Goal: Task Accomplishment & Management: Manage account settings

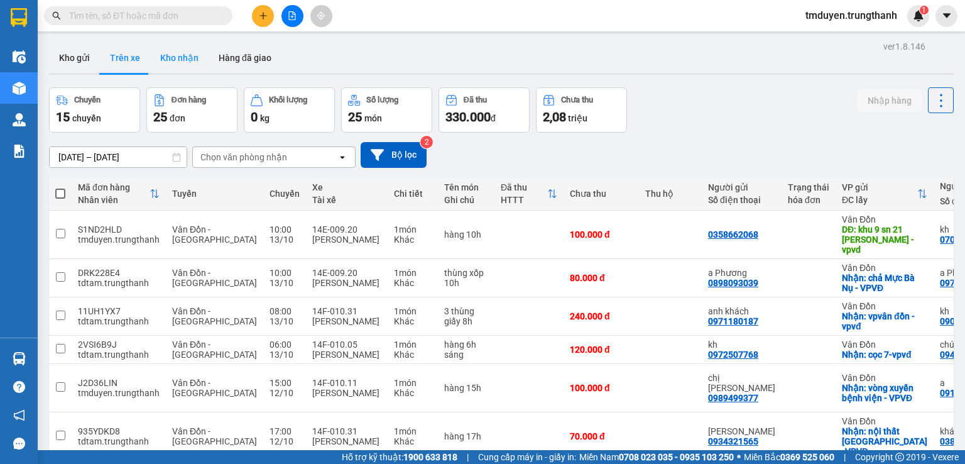
click at [184, 65] on button "Kho nhận" at bounding box center [179, 58] width 58 height 30
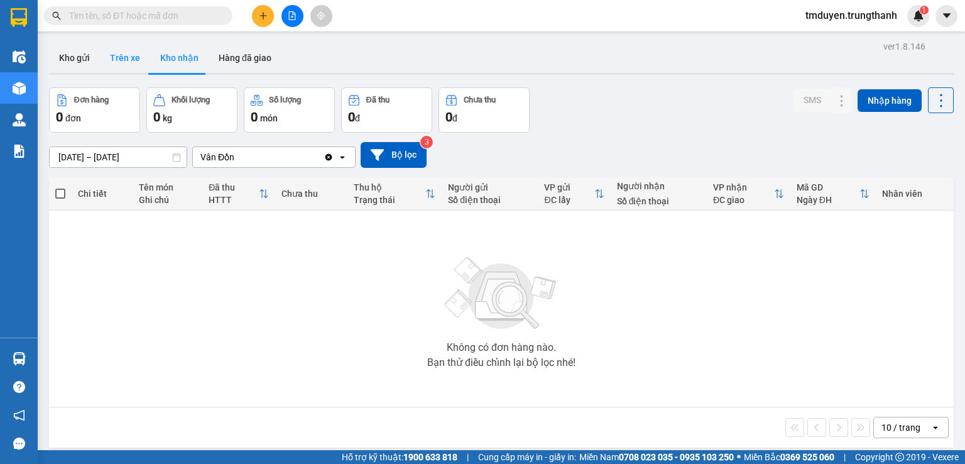
click at [130, 62] on button "Trên xe" at bounding box center [125, 58] width 50 height 30
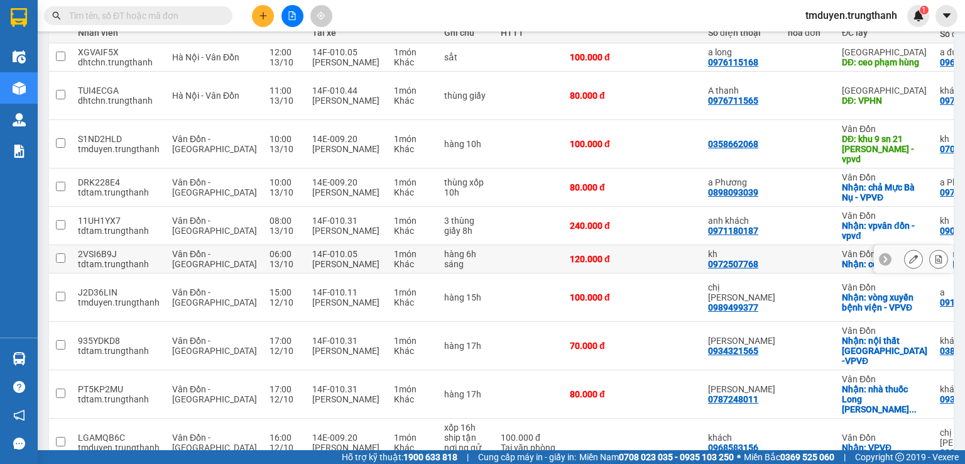
scroll to position [189, 0]
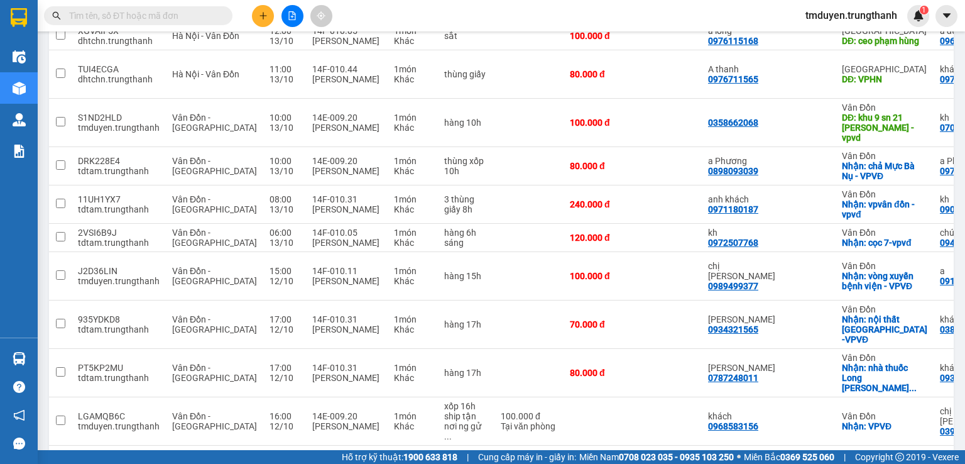
click at [832, 456] on button at bounding box center [839, 465] width 19 height 19
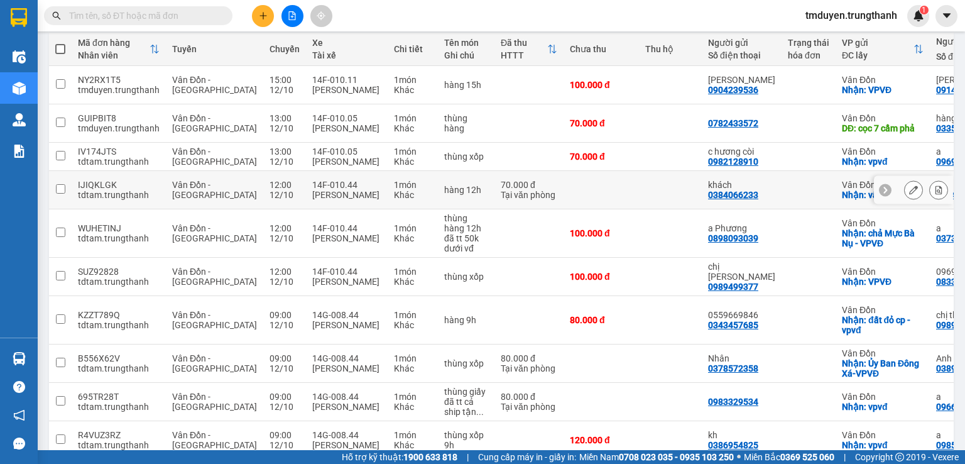
scroll to position [199, 0]
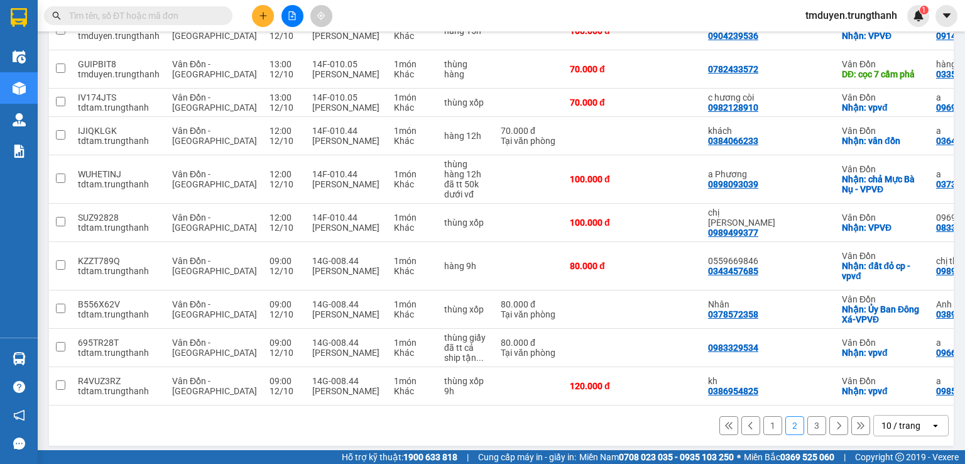
click at [747, 421] on icon at bounding box center [751, 425] width 9 height 9
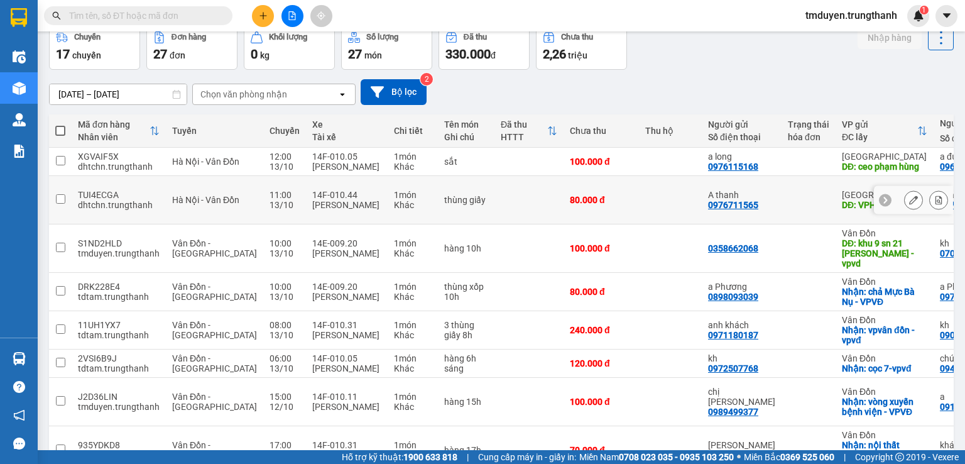
scroll to position [0, 0]
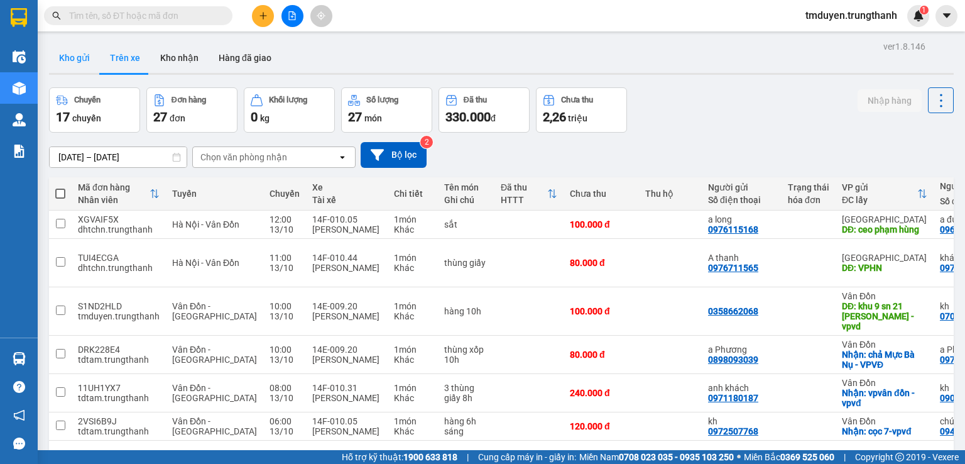
click at [80, 55] on button "Kho gửi" at bounding box center [74, 58] width 51 height 30
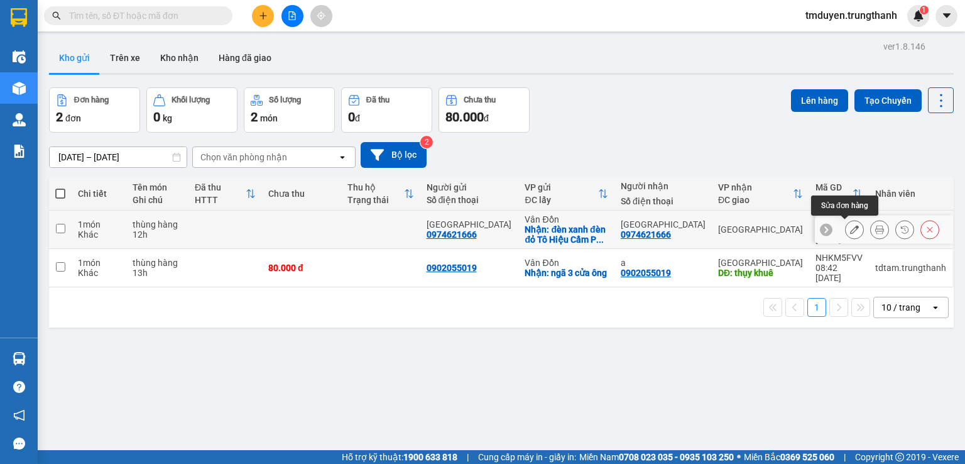
click at [850, 229] on icon at bounding box center [854, 229] width 9 height 9
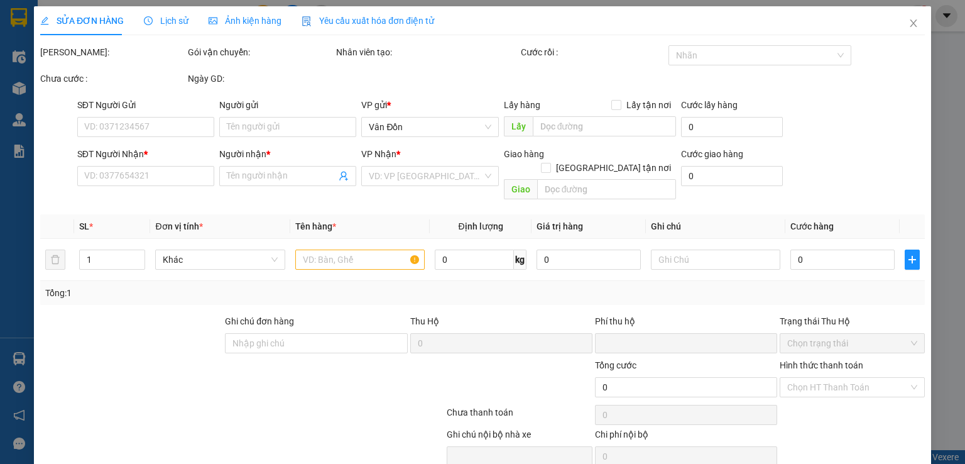
type input "0974621666"
type input "[GEOGRAPHIC_DATA]"
checkbox input "true"
type input "đèn xanh đèn đỏ Tô Hiệu Cẩm Phả -VPVĐ"
type input "0974621666"
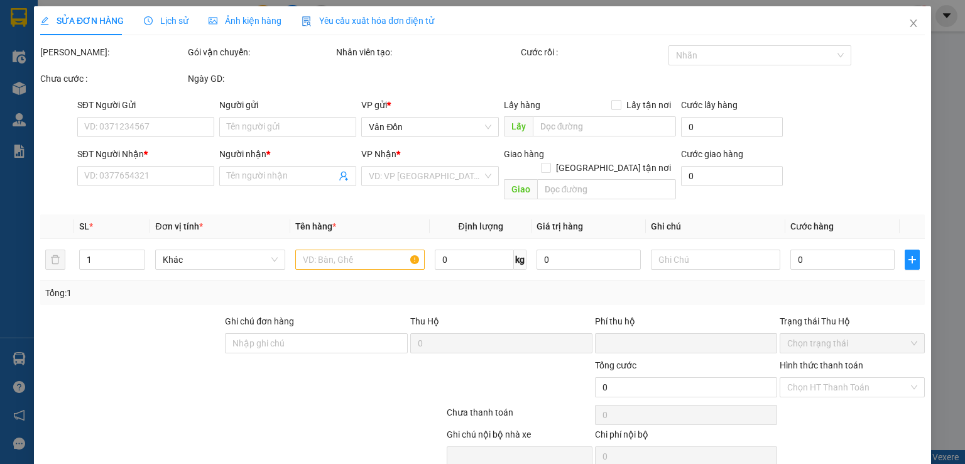
type input "[GEOGRAPHIC_DATA]"
type input "0"
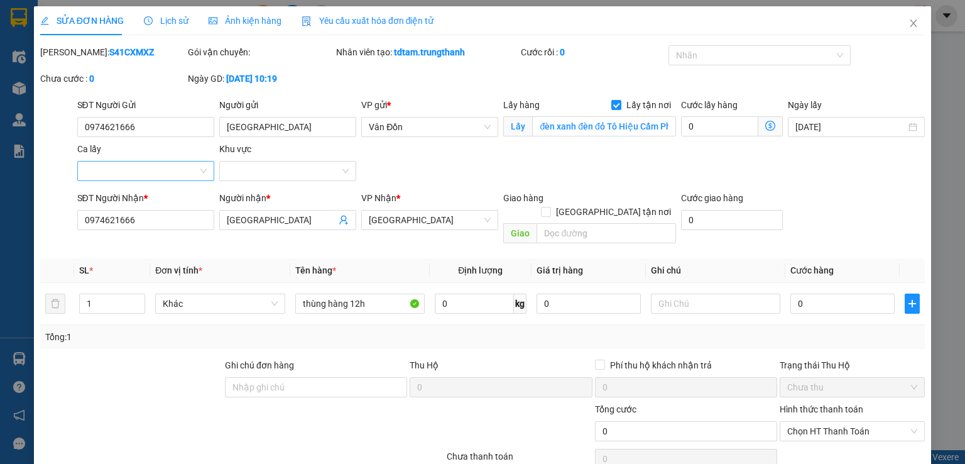
click at [134, 164] on input "Ca lấy" at bounding box center [141, 171] width 113 height 19
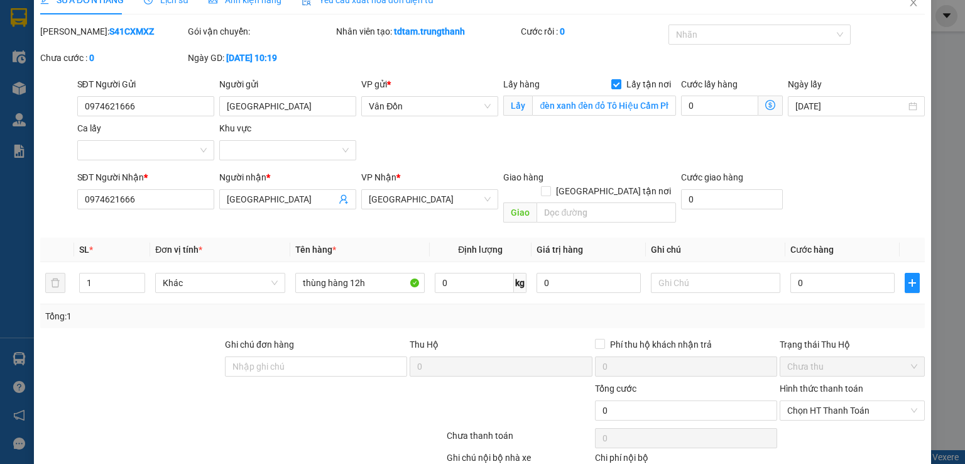
click at [135, 309] on div "Tổng: 1" at bounding box center [209, 316] width 328 height 14
click at [153, 199] on input "0974621666" at bounding box center [145, 199] width 137 height 20
type input "0"
type input "0983064178"
click at [305, 191] on span "[GEOGRAPHIC_DATA]" at bounding box center [287, 199] width 137 height 20
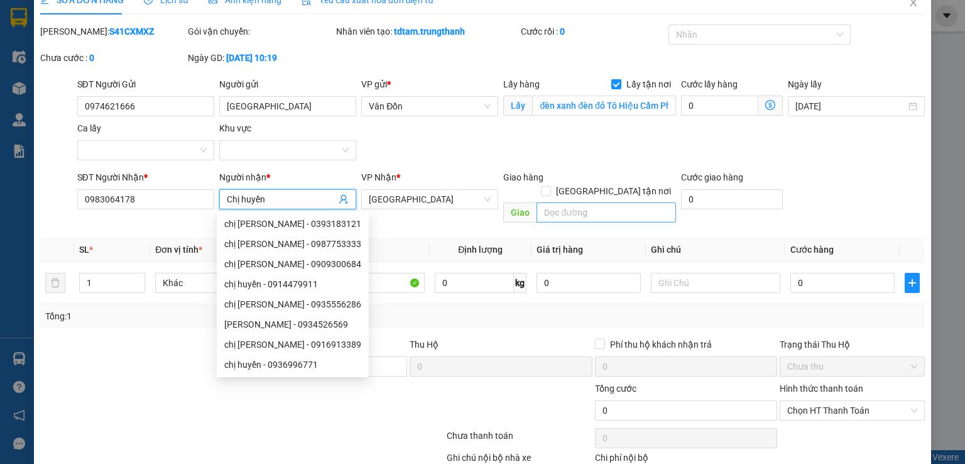
type input "Chị huyền"
click at [566, 202] on input "text" at bounding box center [607, 212] width 140 height 20
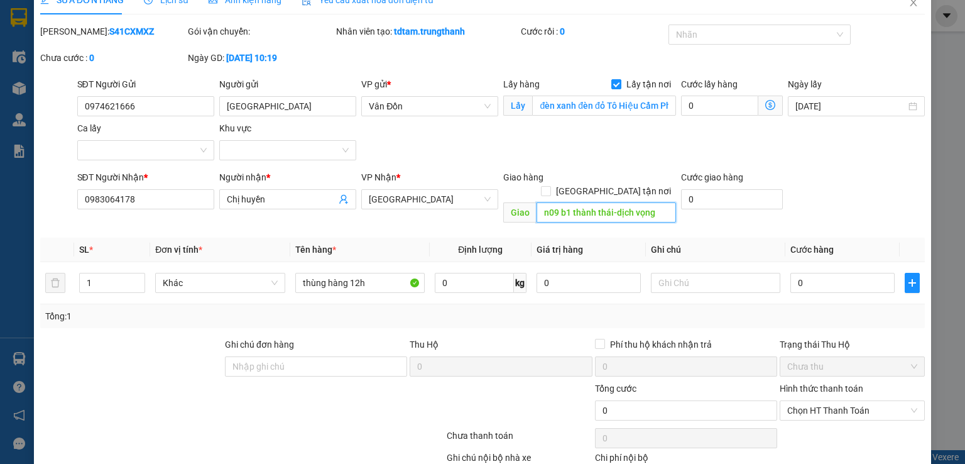
type input "n09 b1 thành thái-dịch vọng"
click at [661, 202] on input "n09 b1 thành thái-dịch vọng" at bounding box center [607, 212] width 140 height 20
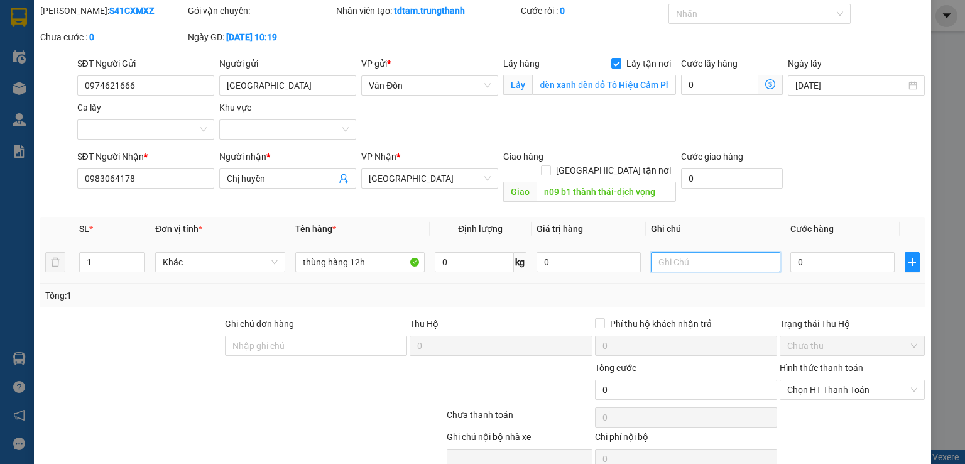
click at [693, 252] on input "text" at bounding box center [715, 262] width 129 height 20
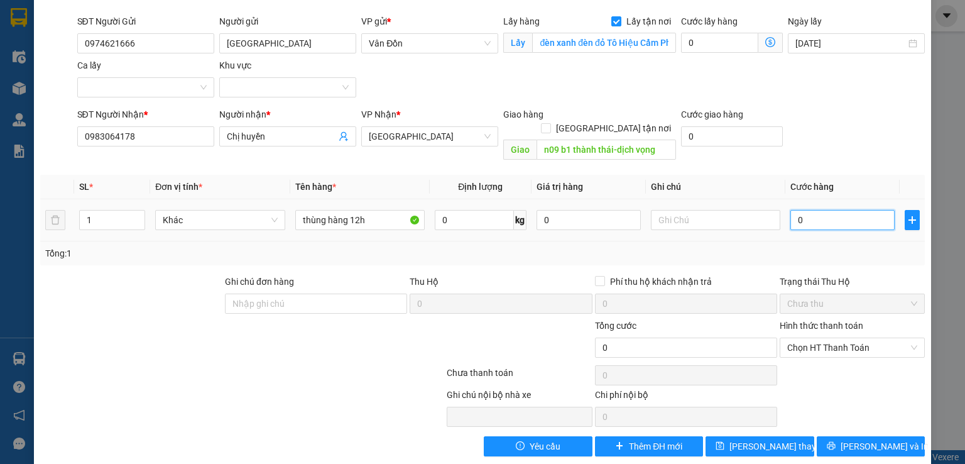
click at [832, 210] on input "0" at bounding box center [843, 220] width 104 height 20
type input "8"
type input "80"
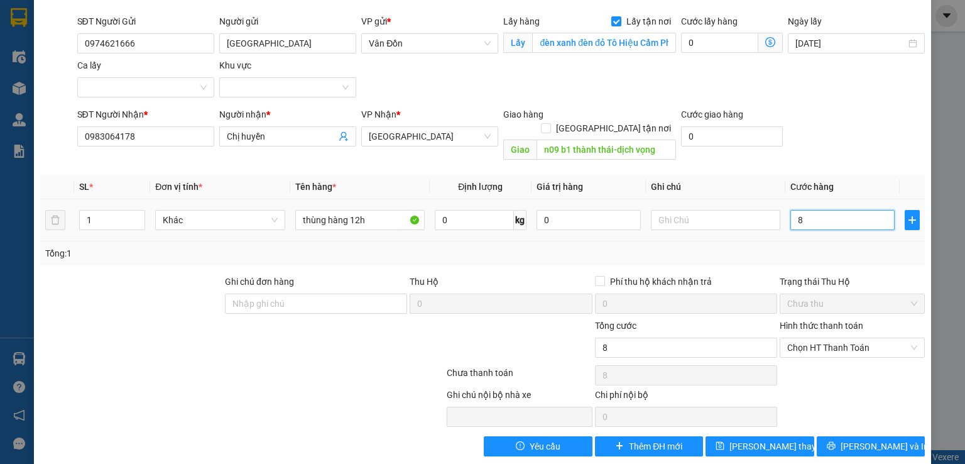
type input "80"
type input "80.000"
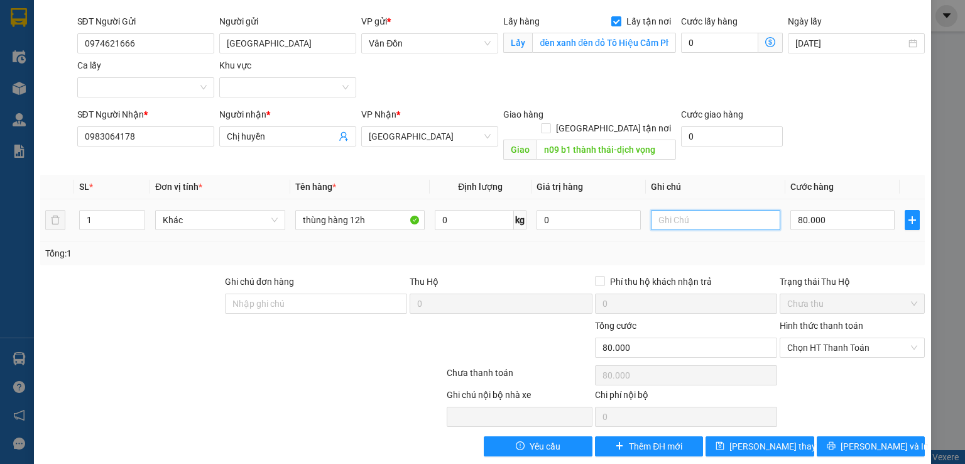
click at [683, 210] on input "text" at bounding box center [715, 220] width 129 height 20
type input "d"
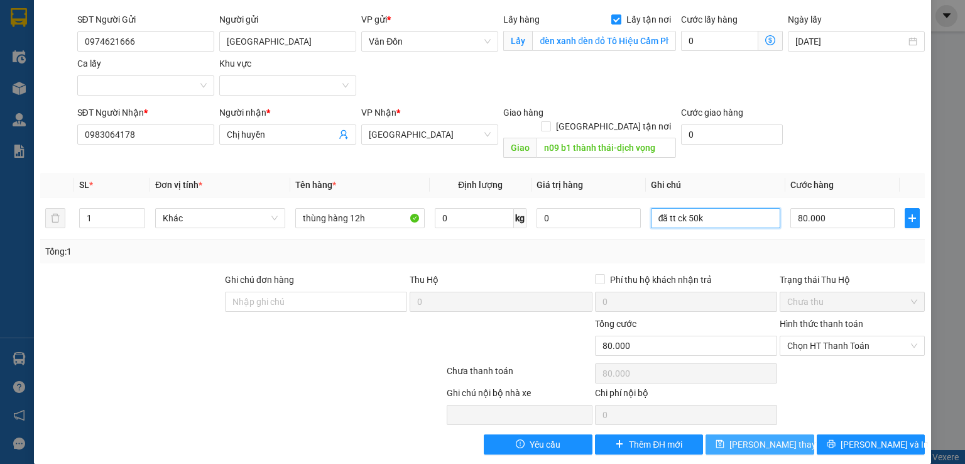
type input "đã tt ck 50k"
click at [743, 437] on span "[PERSON_NAME] thay đổi" at bounding box center [780, 444] width 101 height 14
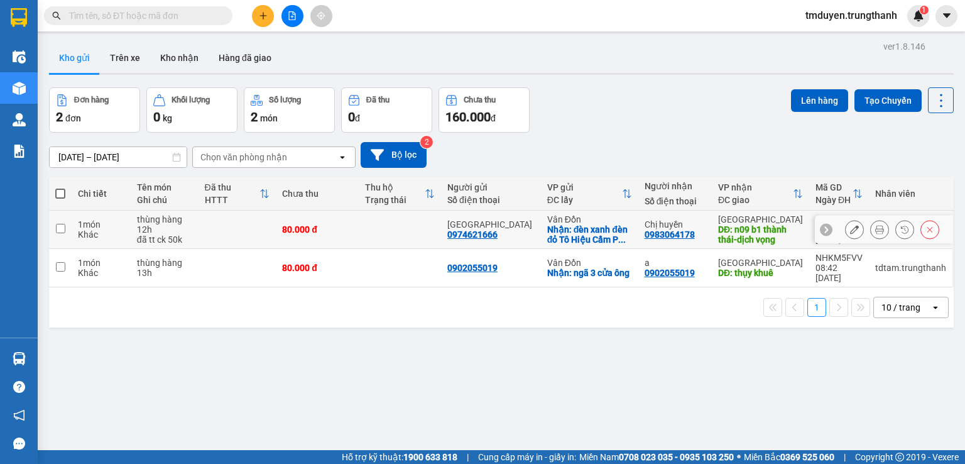
click at [73, 229] on td "1 món Khác" at bounding box center [101, 230] width 59 height 38
checkbox input "true"
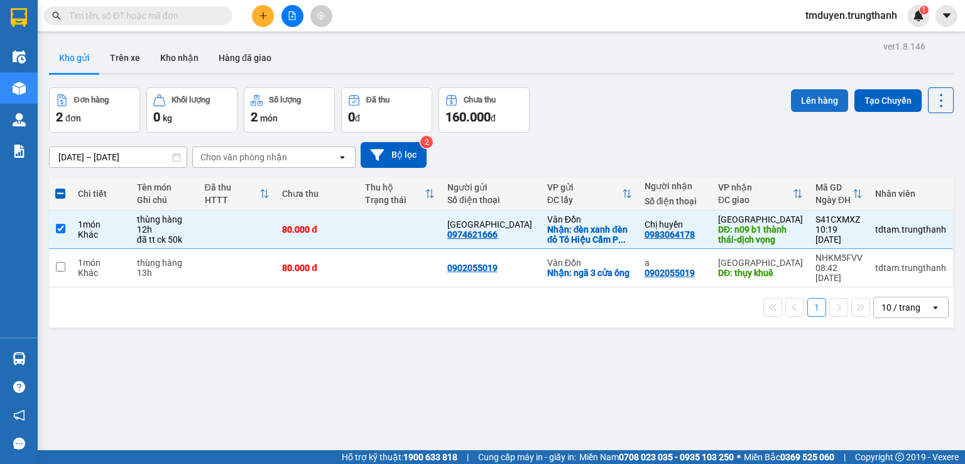
click at [821, 102] on button "Lên hàng" at bounding box center [819, 100] width 57 height 23
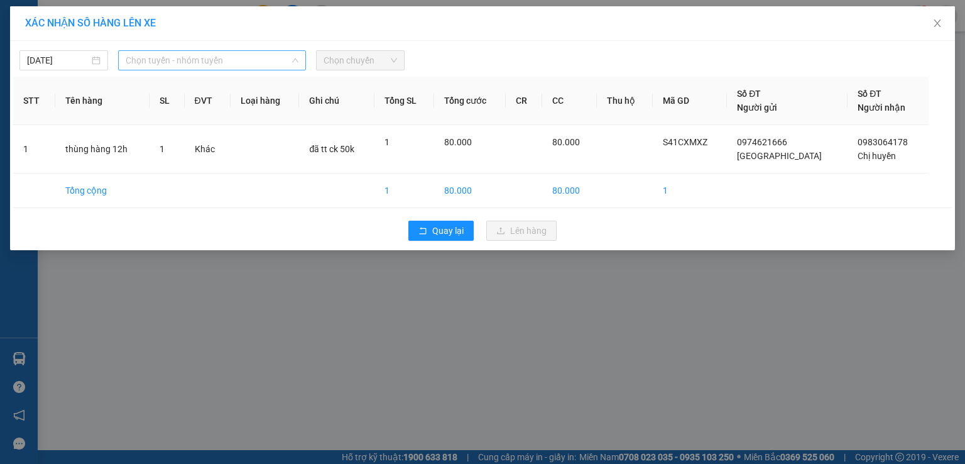
click at [283, 63] on span "Chọn tuyến - nhóm tuyến" at bounding box center [212, 60] width 173 height 19
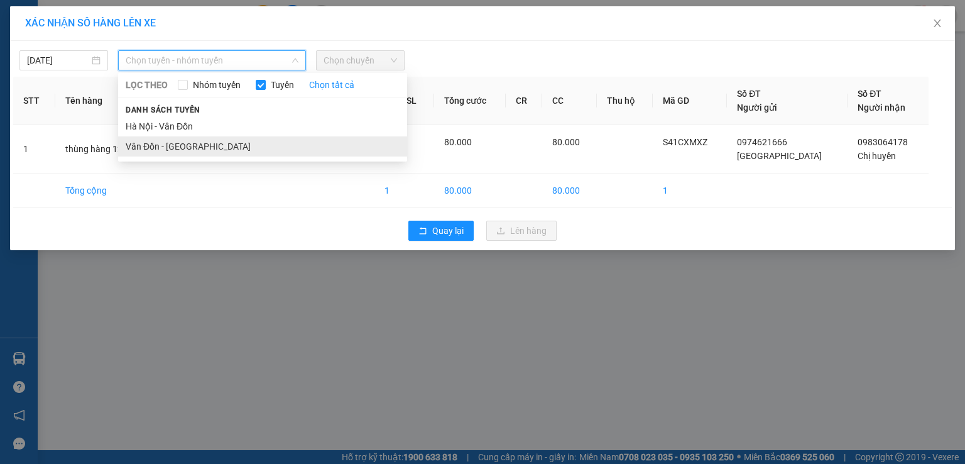
click at [254, 146] on li "Vân Đồn - [GEOGRAPHIC_DATA]" at bounding box center [262, 146] width 289 height 20
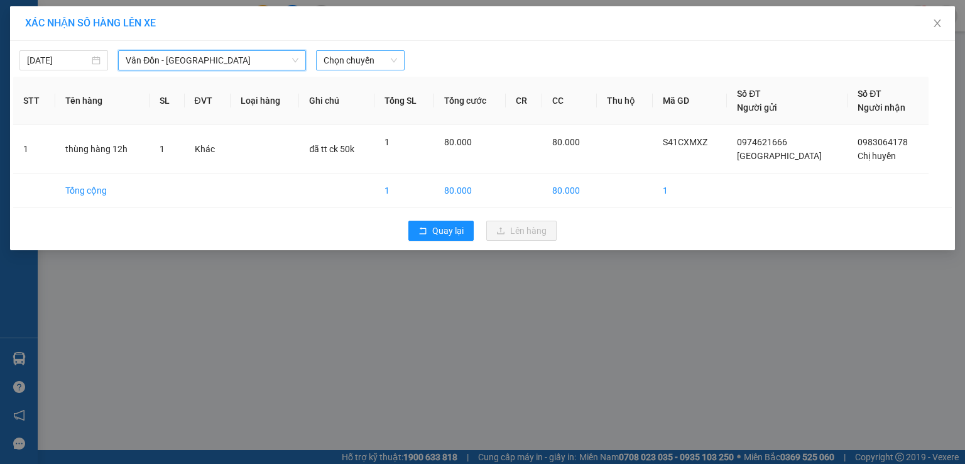
click at [372, 67] on span "Chọn chuyến" at bounding box center [361, 60] width 74 height 19
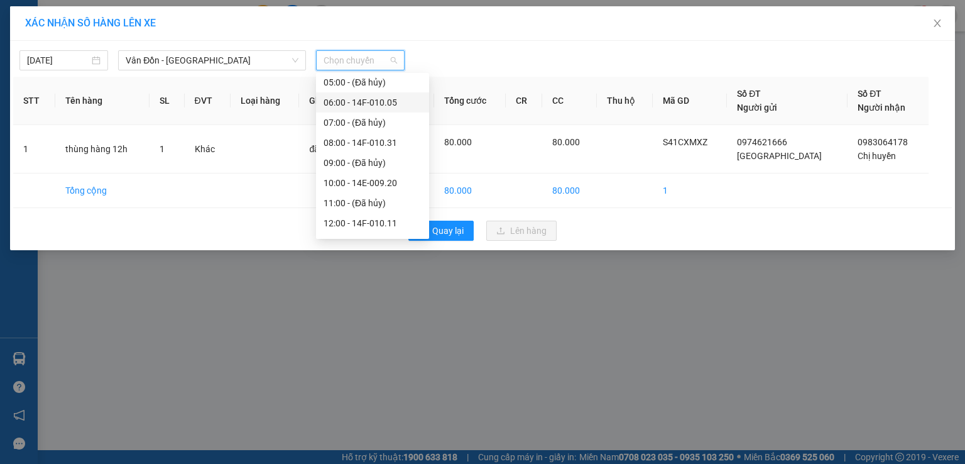
scroll to position [104, 0]
click at [358, 203] on div "12:00 - 14F-010.11" at bounding box center [373, 202] width 98 height 14
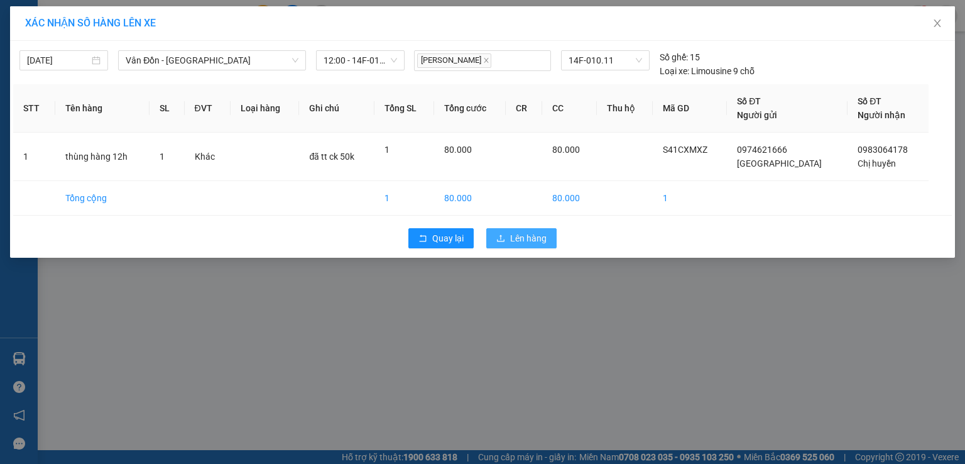
click at [535, 240] on span "Lên hàng" at bounding box center [528, 238] width 36 height 14
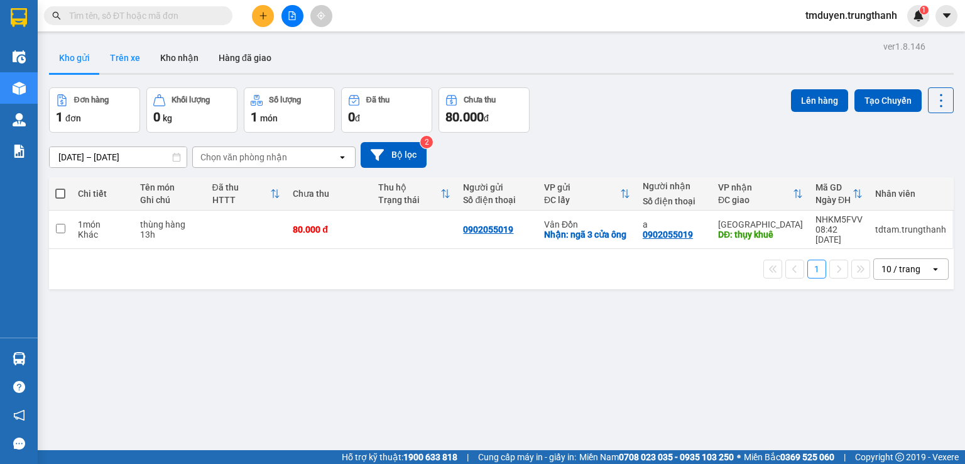
click at [125, 63] on button "Trên xe" at bounding box center [125, 58] width 50 height 30
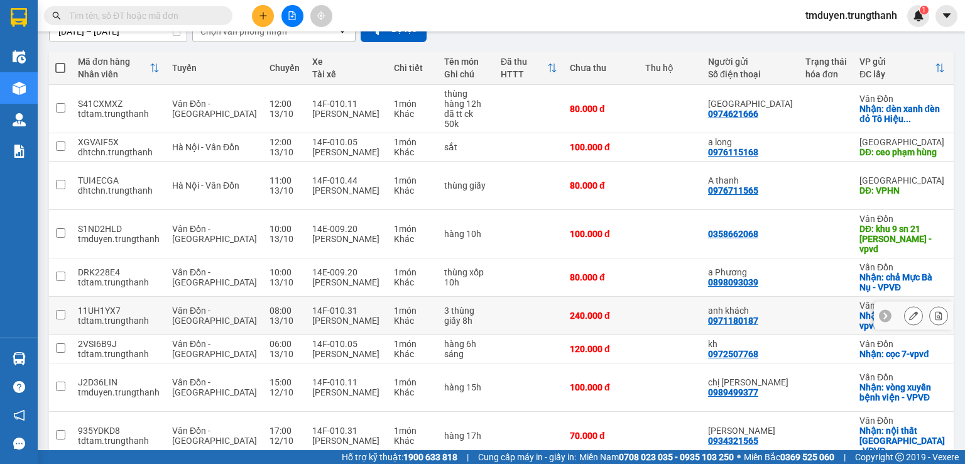
scroll to position [84, 0]
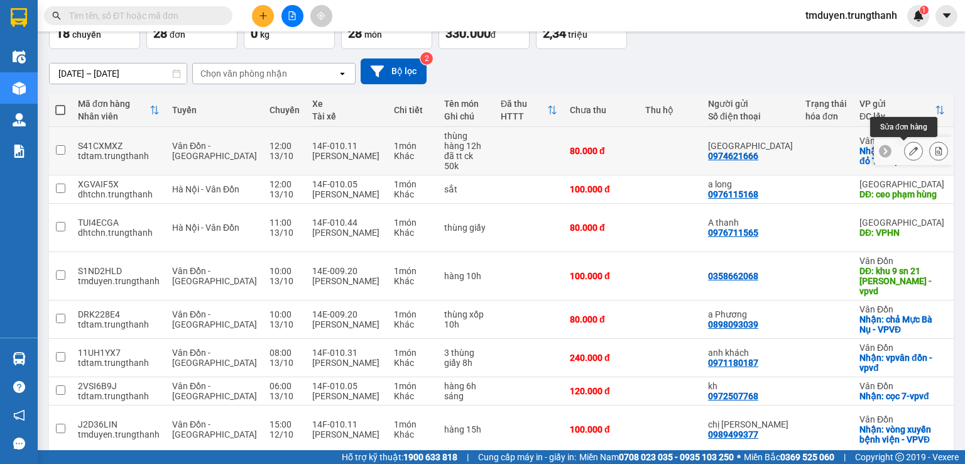
click at [909, 146] on icon at bounding box center [913, 150] width 9 height 9
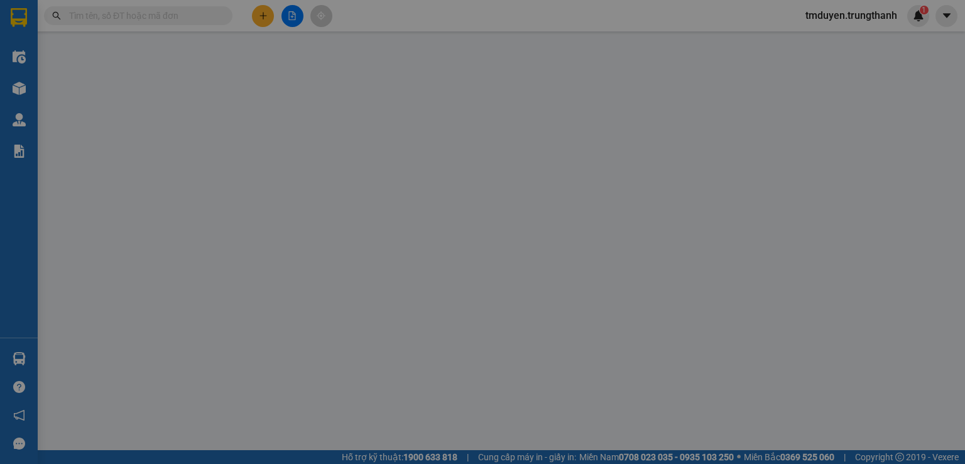
type input "0974621666"
type input "[GEOGRAPHIC_DATA]"
checkbox input "true"
type input "đèn xanh đèn đỏ Tô Hiệu Cẩm Phả -VPVĐ"
type input "0983064178"
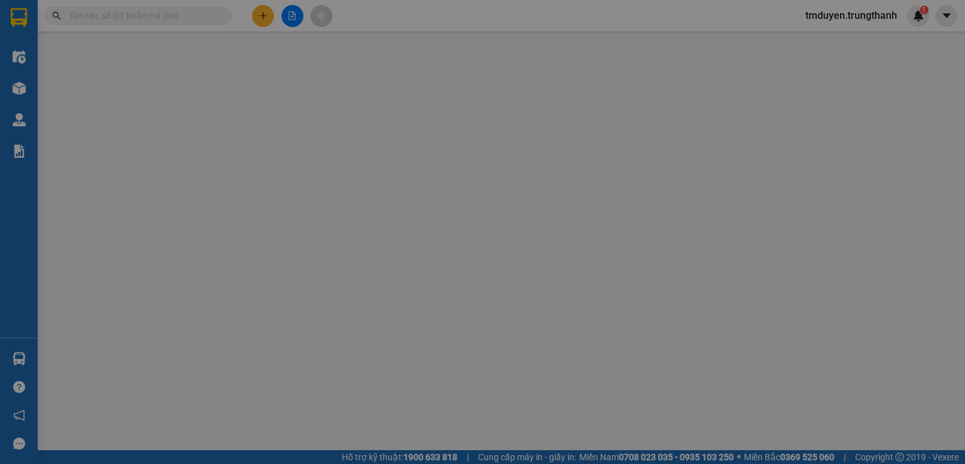
type input "Chị huyền"
type input "n09 b1 thành thái-dịch vọng"
type input "0"
type input "80.000"
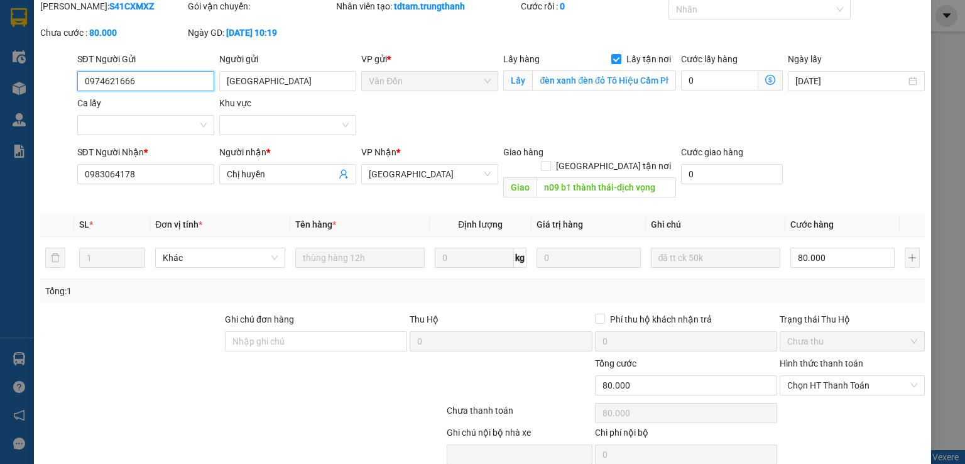
scroll to position [103, 0]
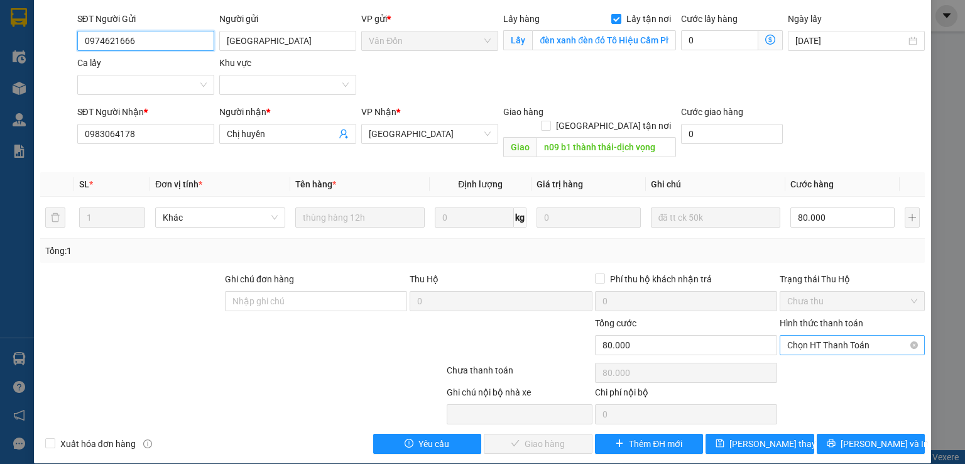
click at [851, 336] on span "Chọn HT Thanh Toán" at bounding box center [853, 345] width 130 height 19
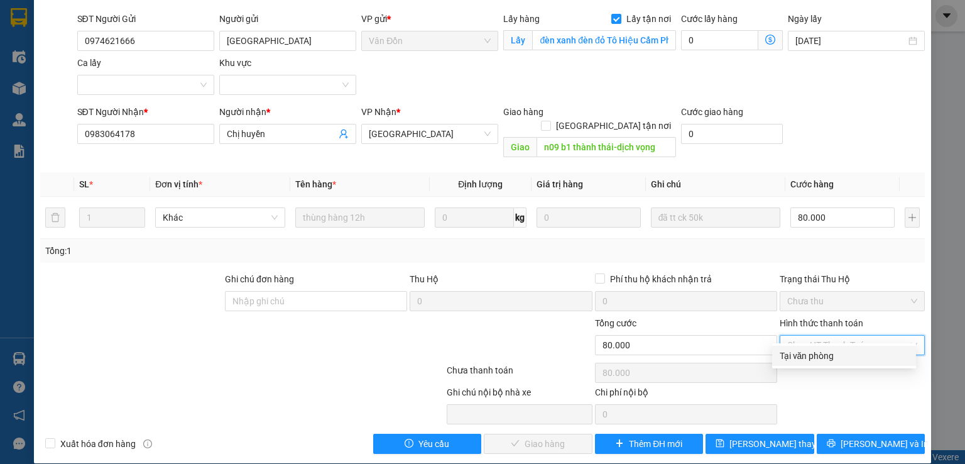
click at [820, 354] on div "Tại văn phòng" at bounding box center [844, 356] width 129 height 14
type input "0"
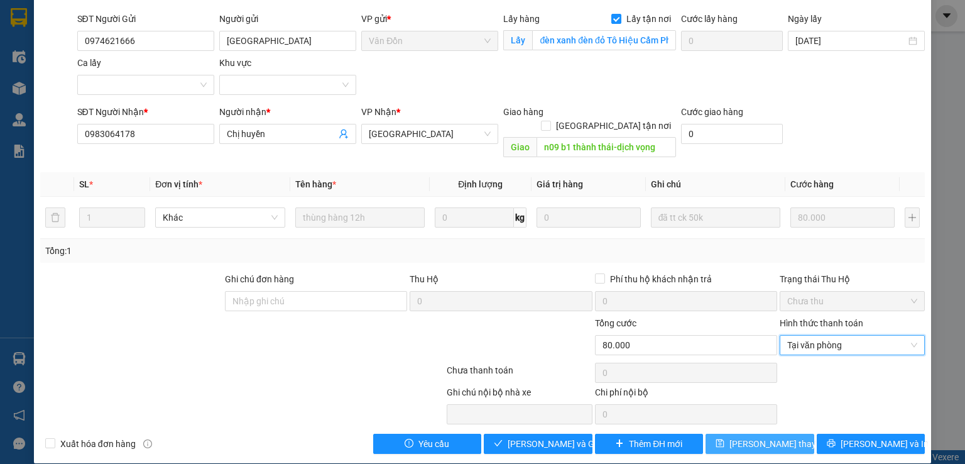
click at [760, 437] on span "[PERSON_NAME] thay đổi" at bounding box center [780, 444] width 101 height 14
